Goal: Book appointment/travel/reservation

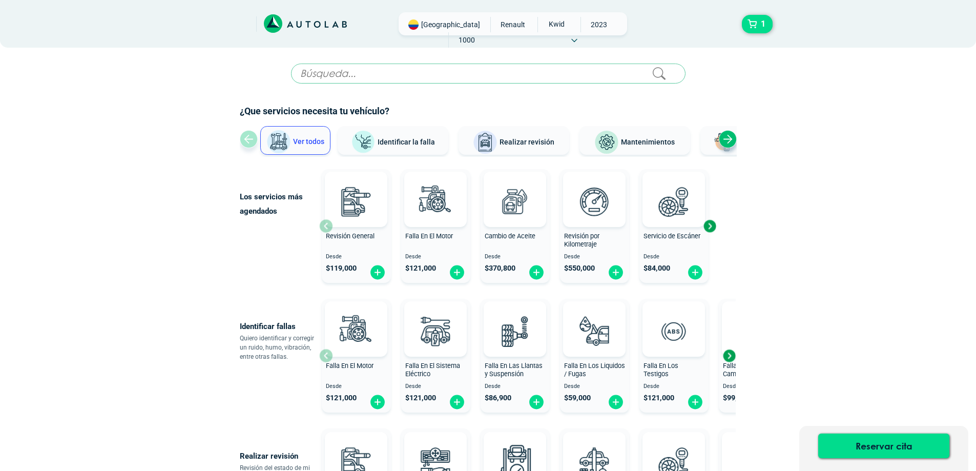
click at [666, 144] on span "Mantenimientos" at bounding box center [648, 142] width 54 height 8
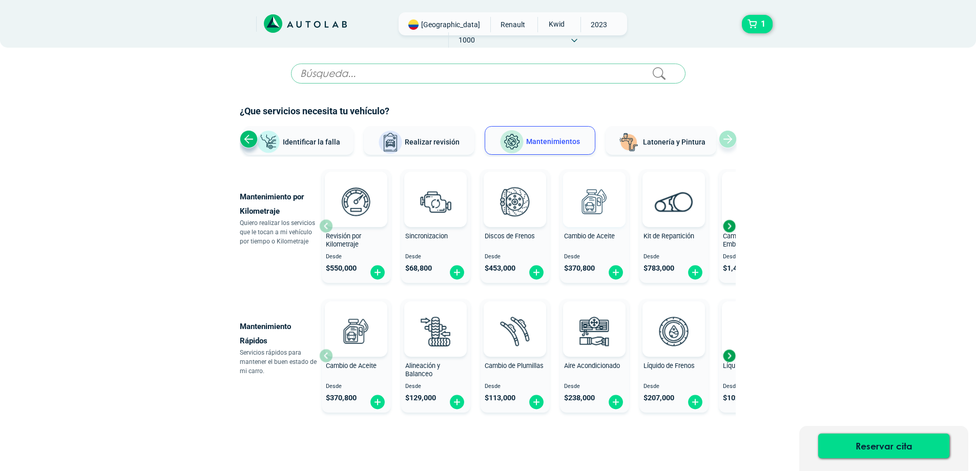
click at [596, 200] on img at bounding box center [594, 201] width 45 height 45
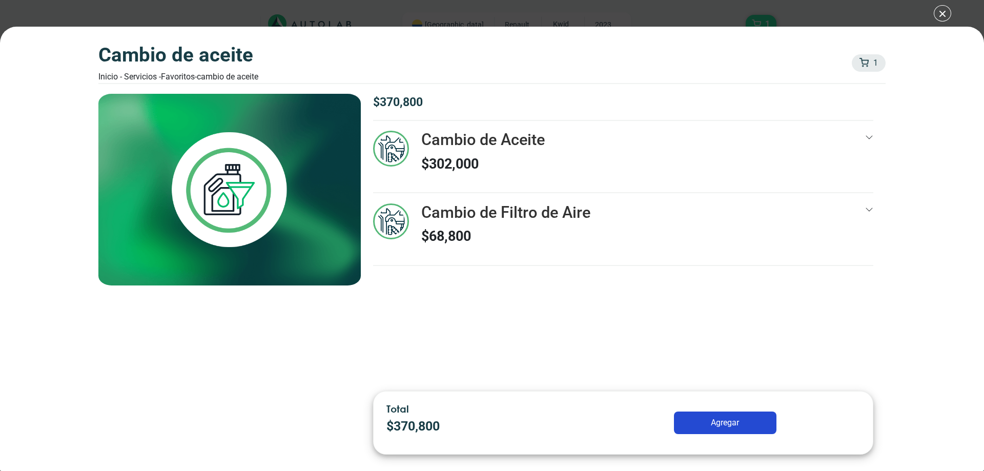
click at [870, 135] on icon at bounding box center [869, 137] width 8 height 8
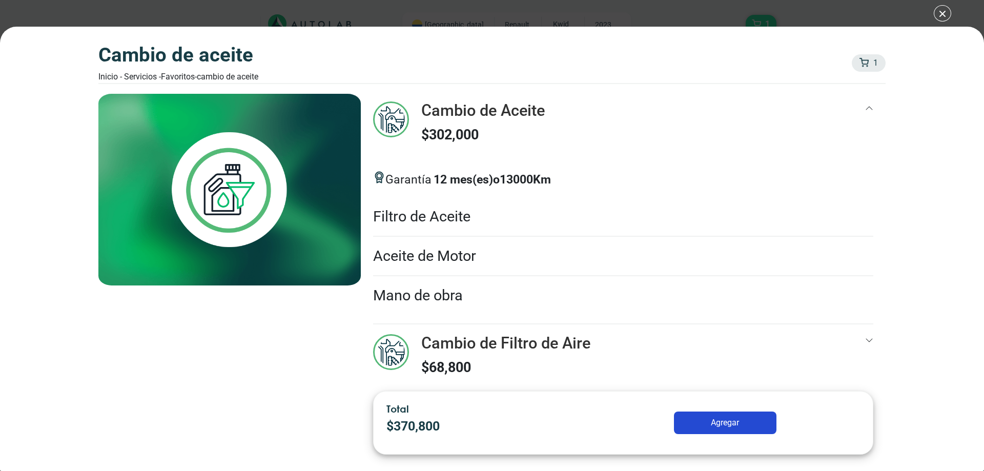
scroll to position [43, 0]
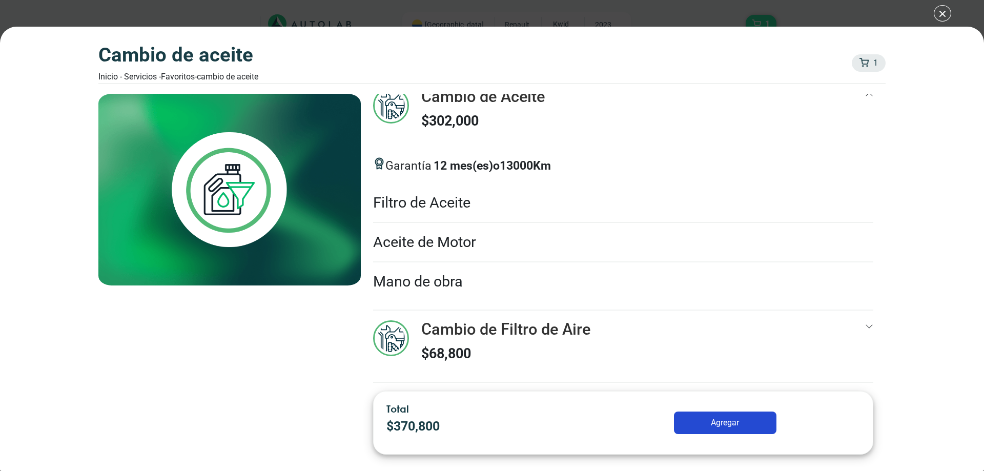
click at [865, 321] on div at bounding box center [869, 346] width 8 height 52
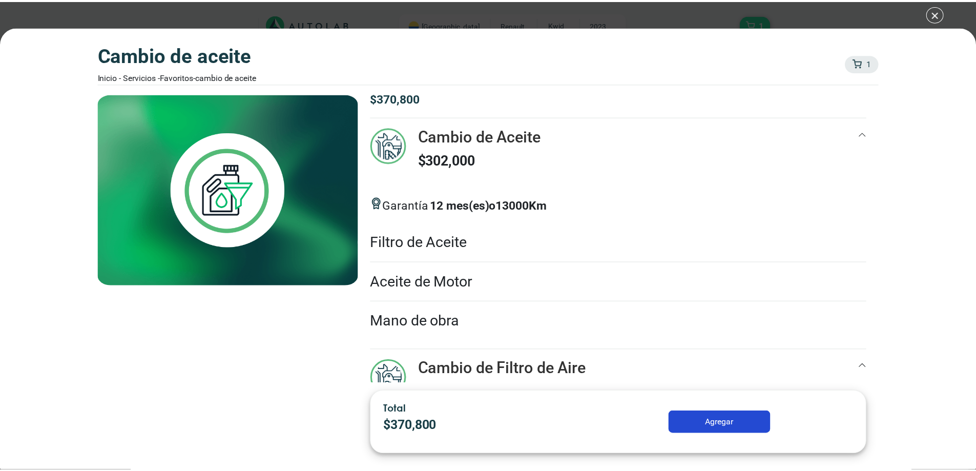
scroll to position [0, 0]
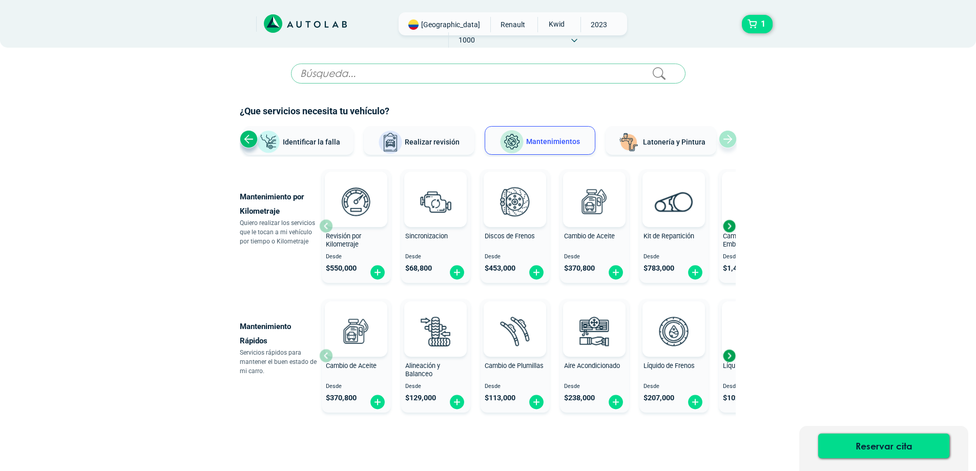
click at [728, 226] on div "Next slide" at bounding box center [729, 225] width 15 height 15
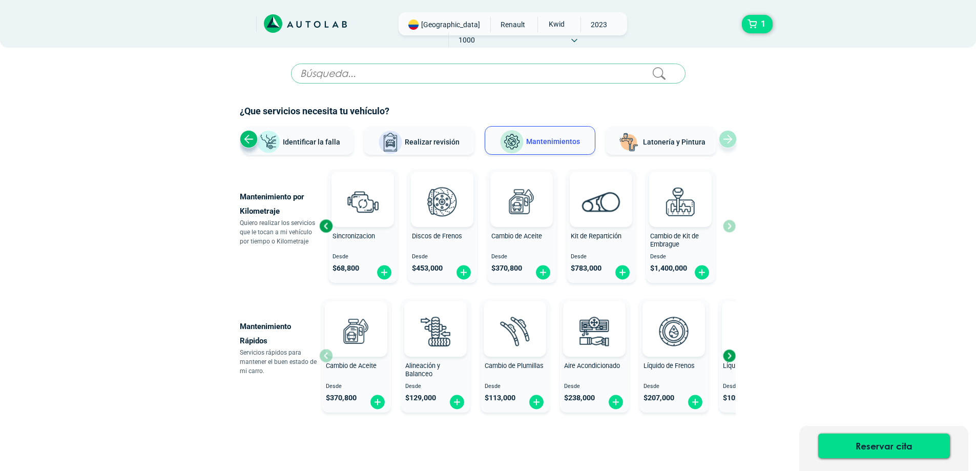
click at [728, 226] on div "Revisión por Kilometraje Desde $ 550,000 Sincronizacion Desde $ 68,800 Discos d…" at bounding box center [527, 226] width 417 height 122
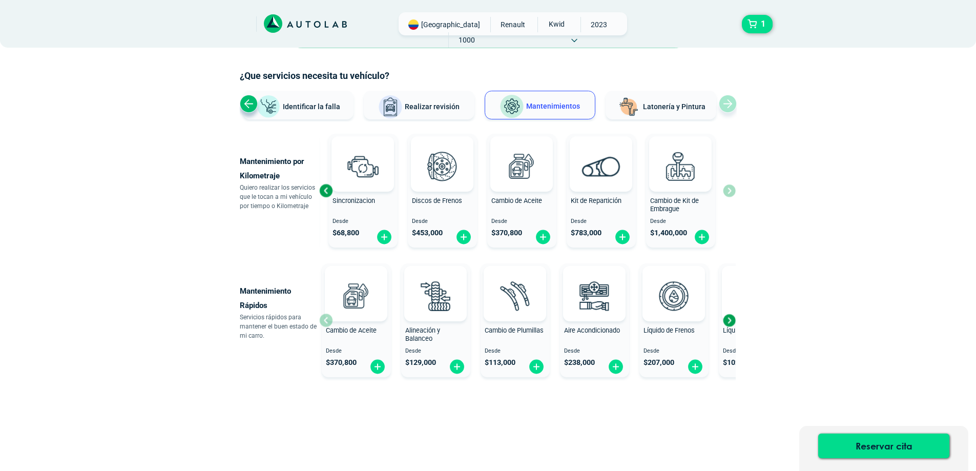
click at [729, 319] on div "Next slide" at bounding box center [729, 320] width 15 height 15
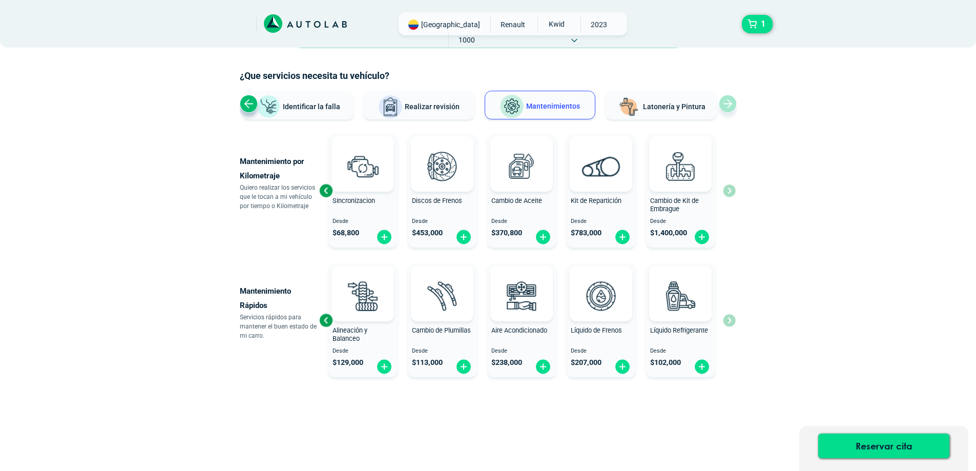
click at [729, 319] on div "Cambio de Aceite Desde $ 370,800 Alineación y Balanceo Desde $ 129,000 Cambio d…" at bounding box center [527, 320] width 417 height 122
click at [248, 107] on div "Previous slide" at bounding box center [249, 104] width 18 height 18
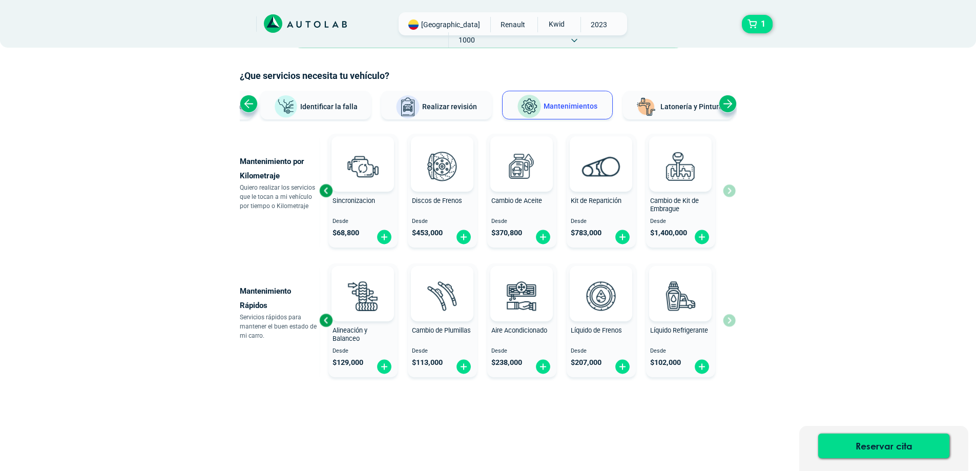
click at [444, 103] on span "Realizar revisión" at bounding box center [449, 107] width 55 height 8
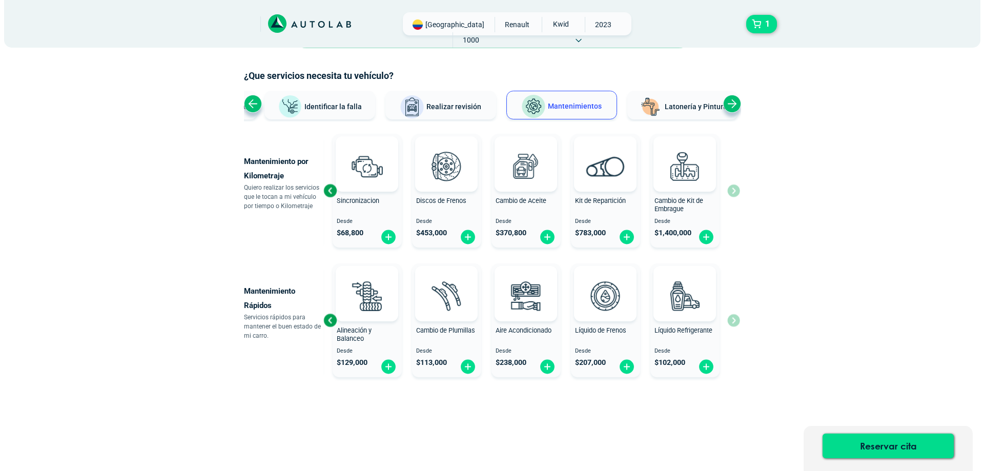
scroll to position [0, 0]
